Goal: Use online tool/utility

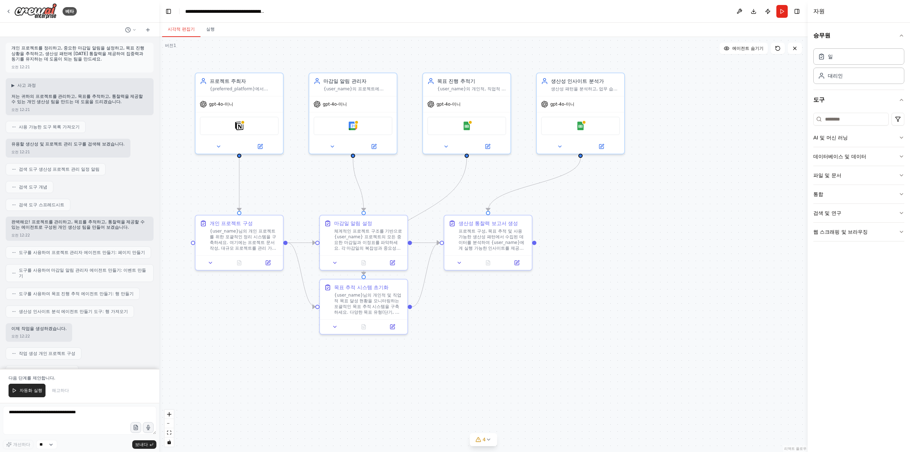
scroll to position [261, 0]
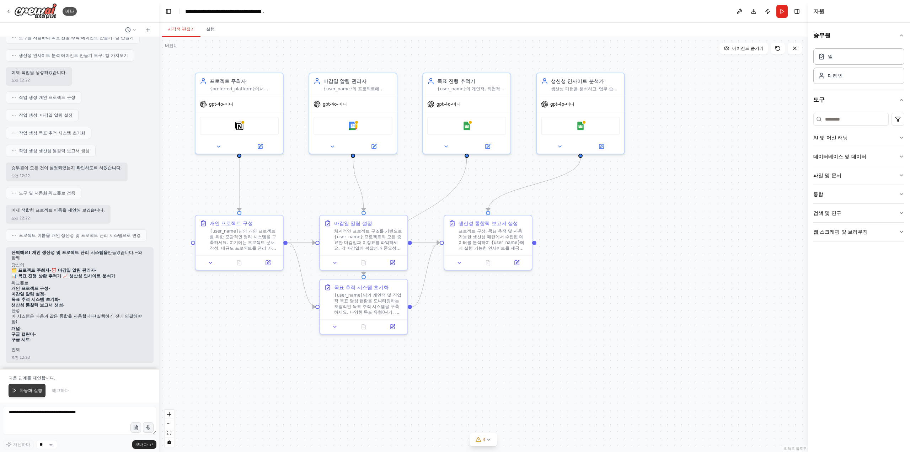
click at [24, 390] on font "자동화 실행" at bounding box center [31, 390] width 23 height 5
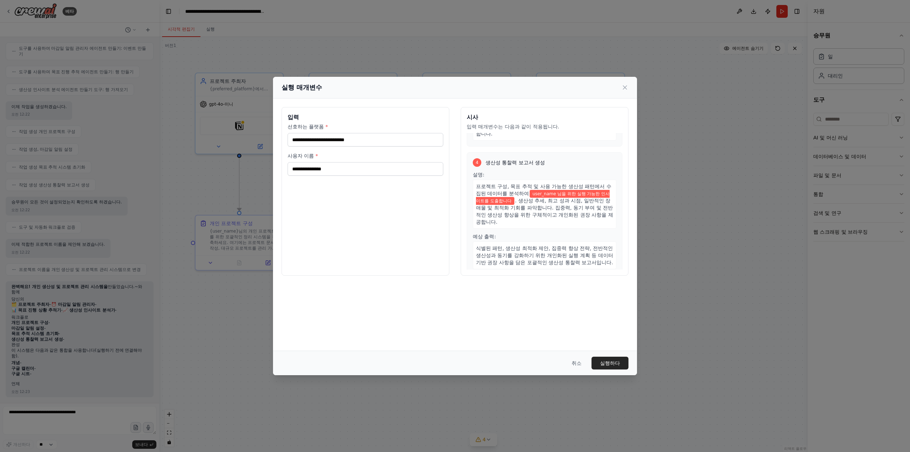
scroll to position [373, 0]
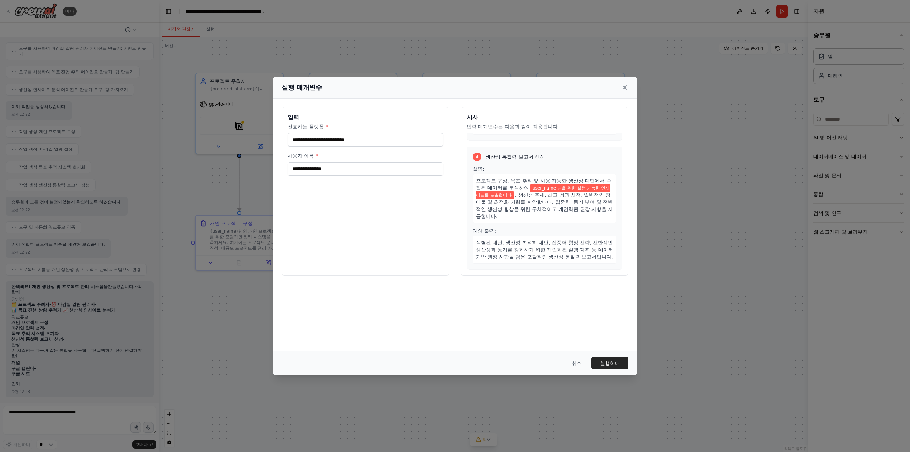
click at [624, 86] on icon at bounding box center [624, 87] width 7 height 7
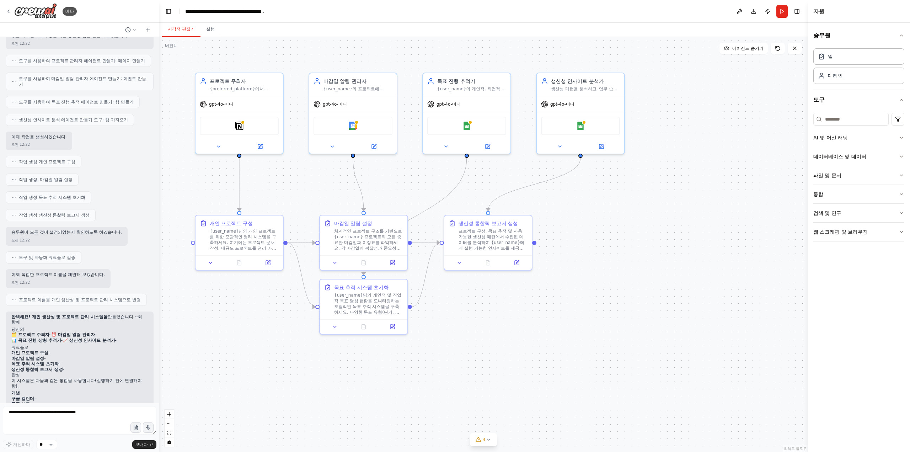
scroll to position [227, 0]
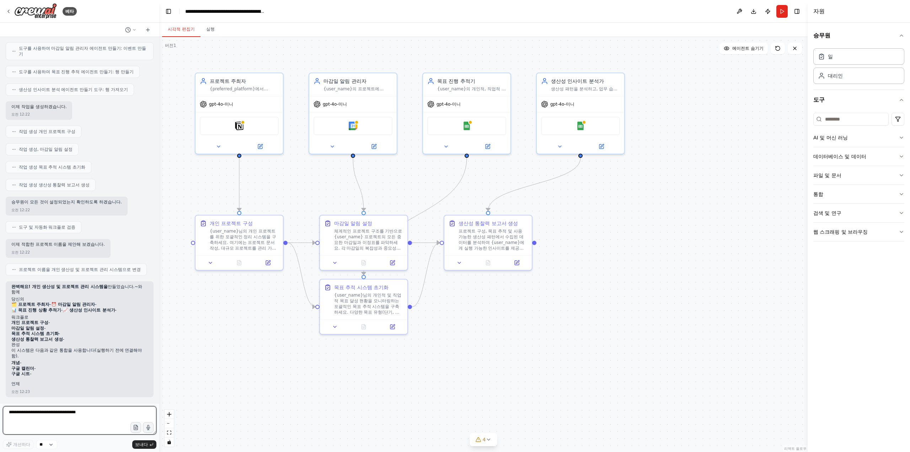
click at [102, 415] on textarea at bounding box center [80, 420] width 154 height 28
click at [5, 8] on div "베타" at bounding box center [79, 11] width 159 height 23
click at [12, 9] on div "베타" at bounding box center [41, 11] width 71 height 16
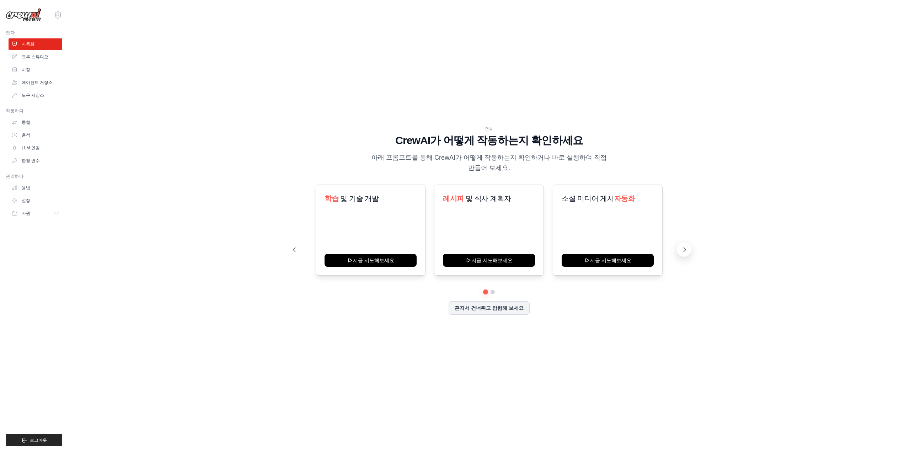
click at [688, 247] on icon at bounding box center [684, 249] width 7 height 7
click at [634, 257] on button "지금 시도해보세요" at bounding box center [608, 259] width 92 height 13
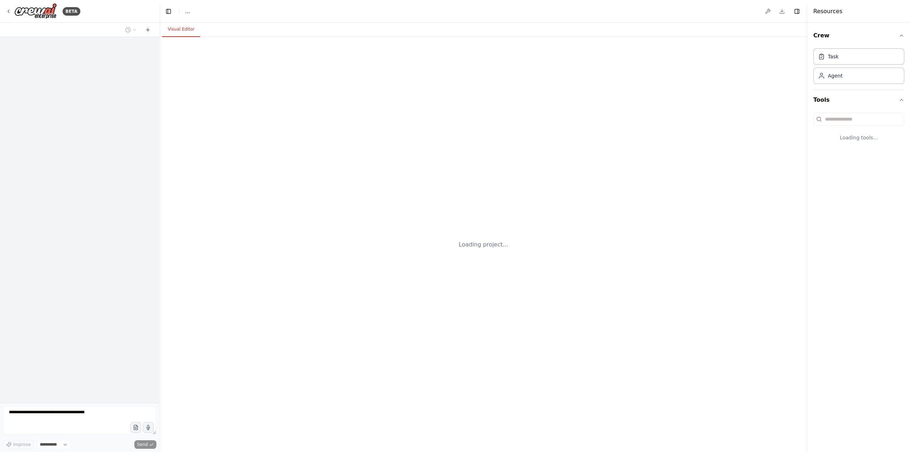
select select "****"
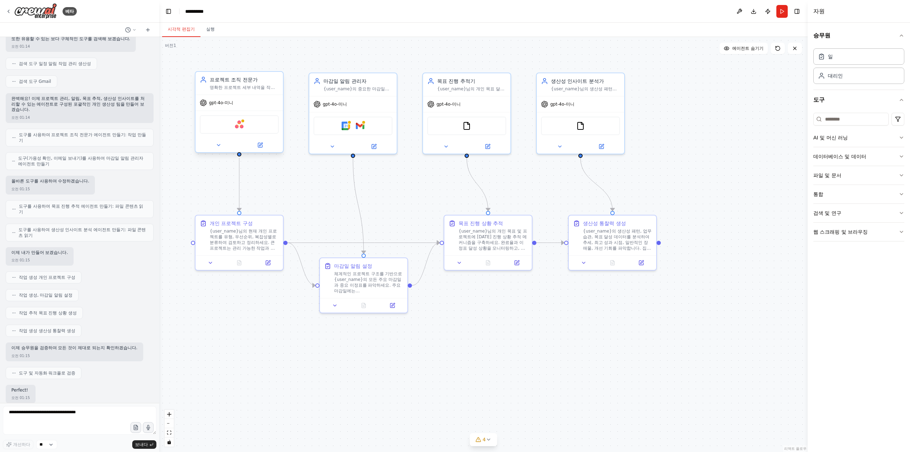
scroll to position [153, 0]
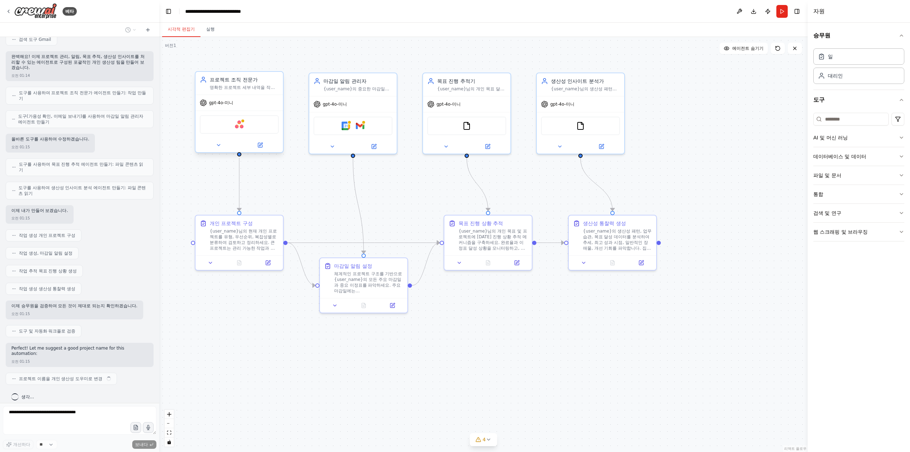
click at [225, 122] on div "아사나" at bounding box center [239, 124] width 79 height 18
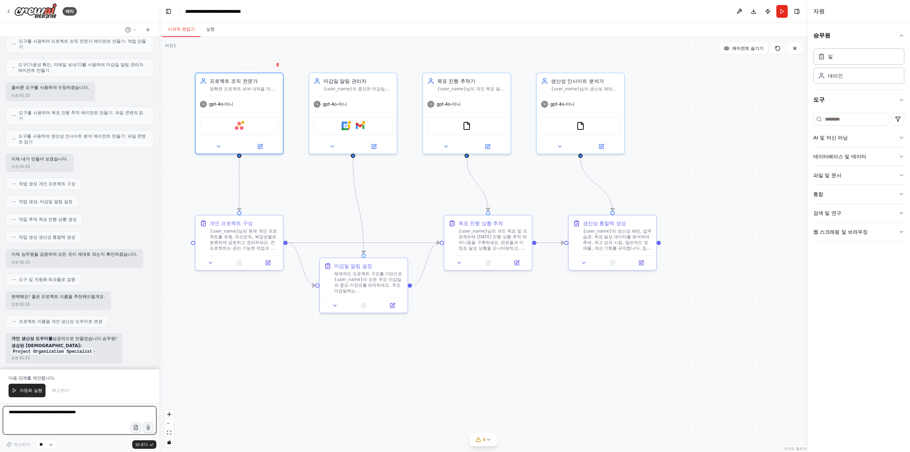
scroll to position [204, 0]
